Goal: Find specific page/section: Find specific page/section

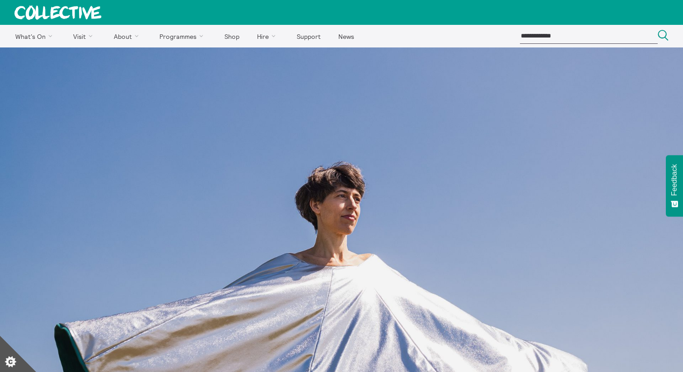
click at [65, 7] on icon at bounding box center [70, 12] width 23 height 13
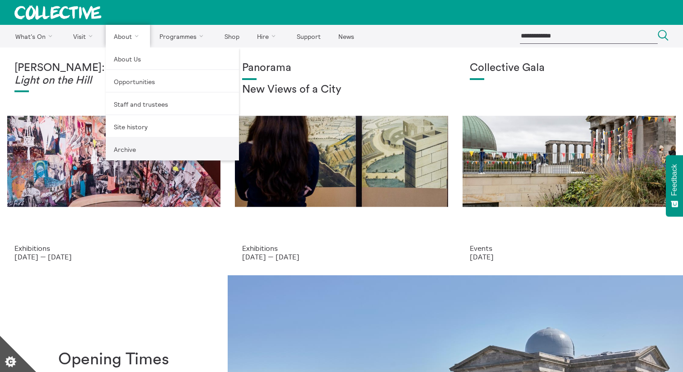
click at [135, 148] on link "Archive" at bounding box center [172, 149] width 133 height 23
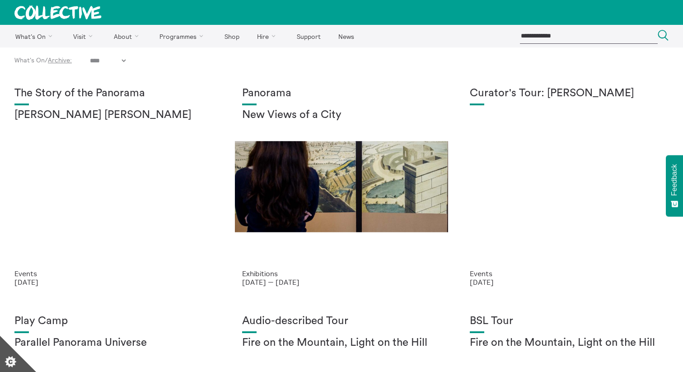
select select "****"
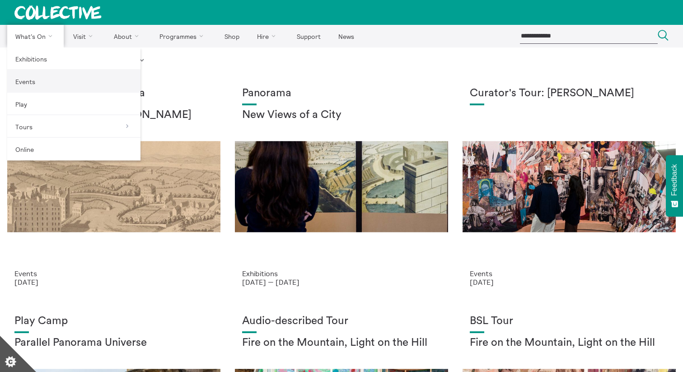
click at [32, 81] on link "Events" at bounding box center [73, 81] width 133 height 23
